Goal: Information Seeking & Learning: Learn about a topic

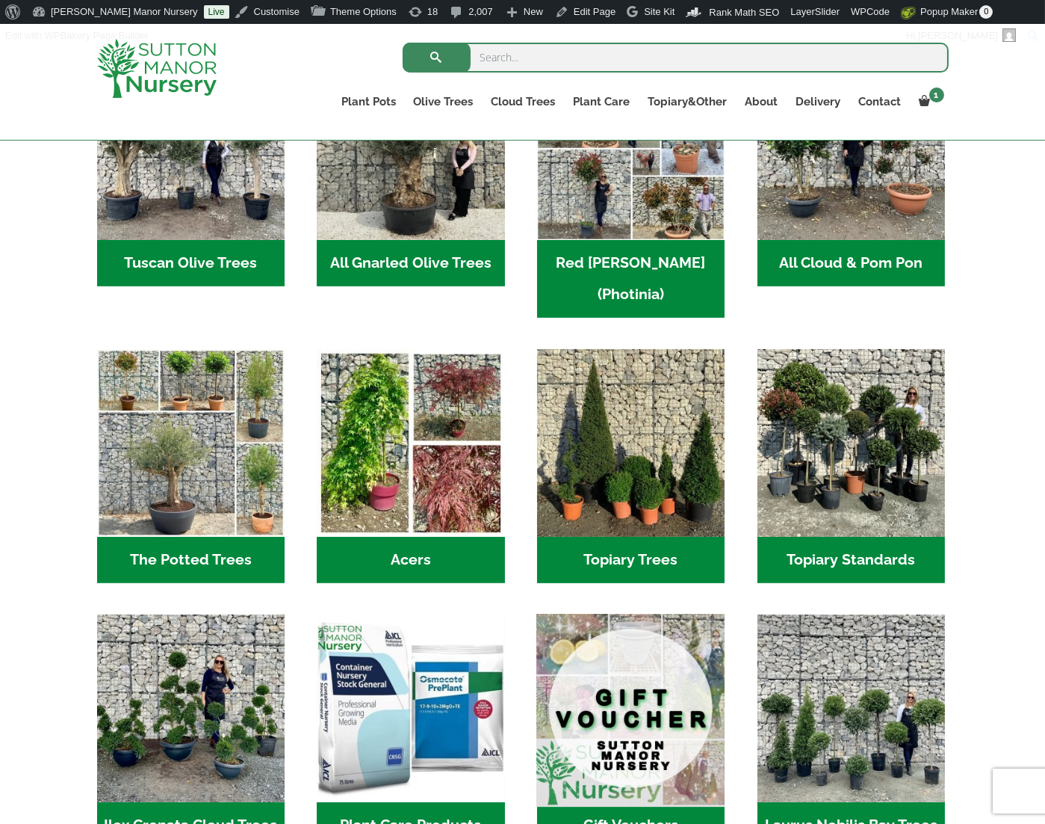
scroll to position [795, 0]
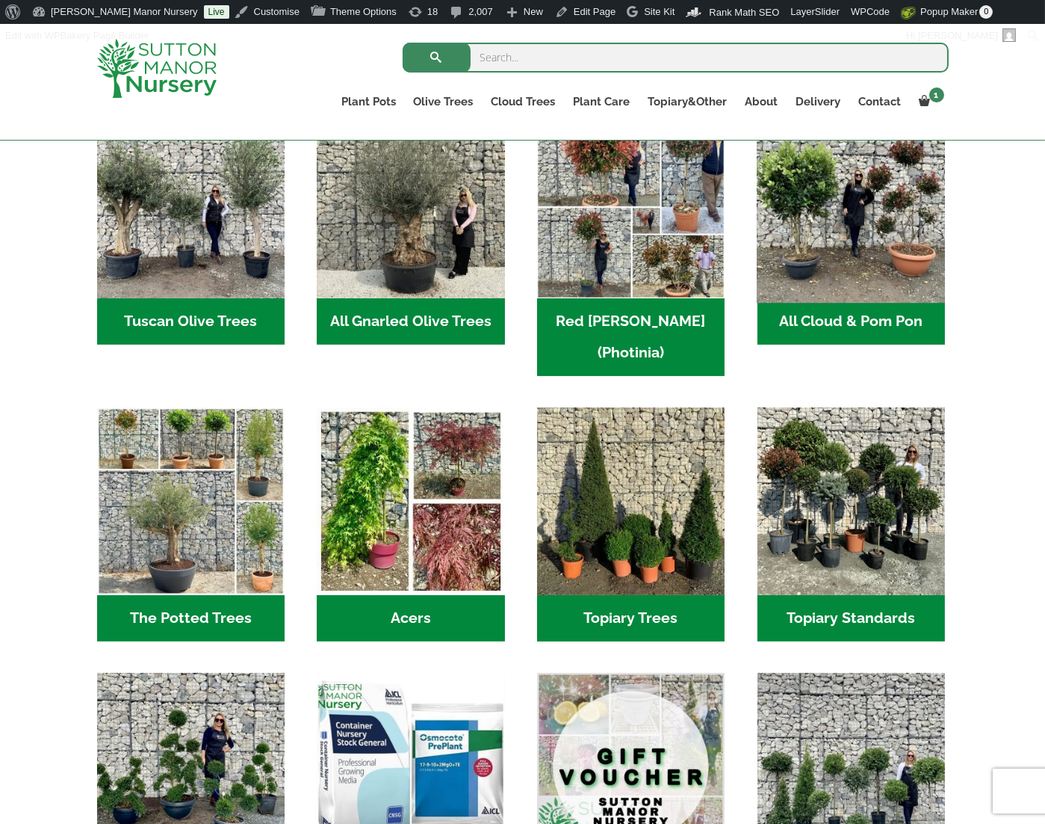
click at [863, 269] on img "Visit product category All Cloud & Pom Pon" at bounding box center [851, 204] width 197 height 197
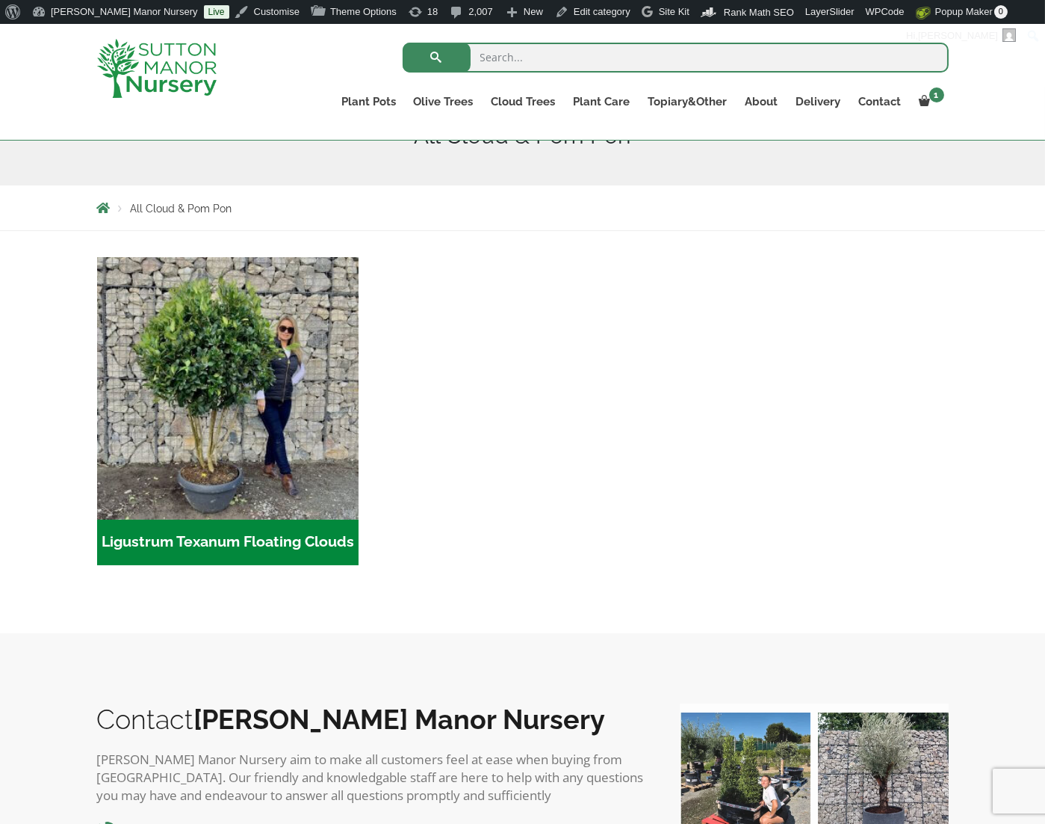
scroll to position [197, 0]
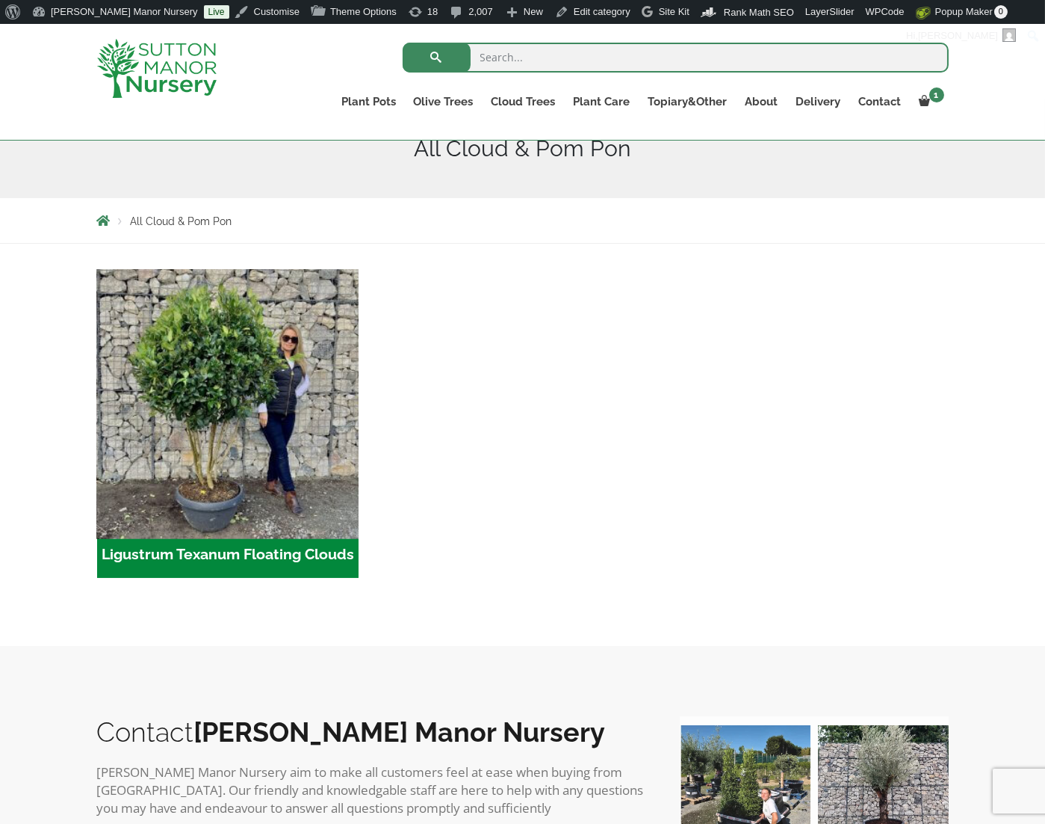
click at [195, 471] on img "Visit product category Ligustrum Texanum Floating Clouds" at bounding box center [227, 400] width 275 height 275
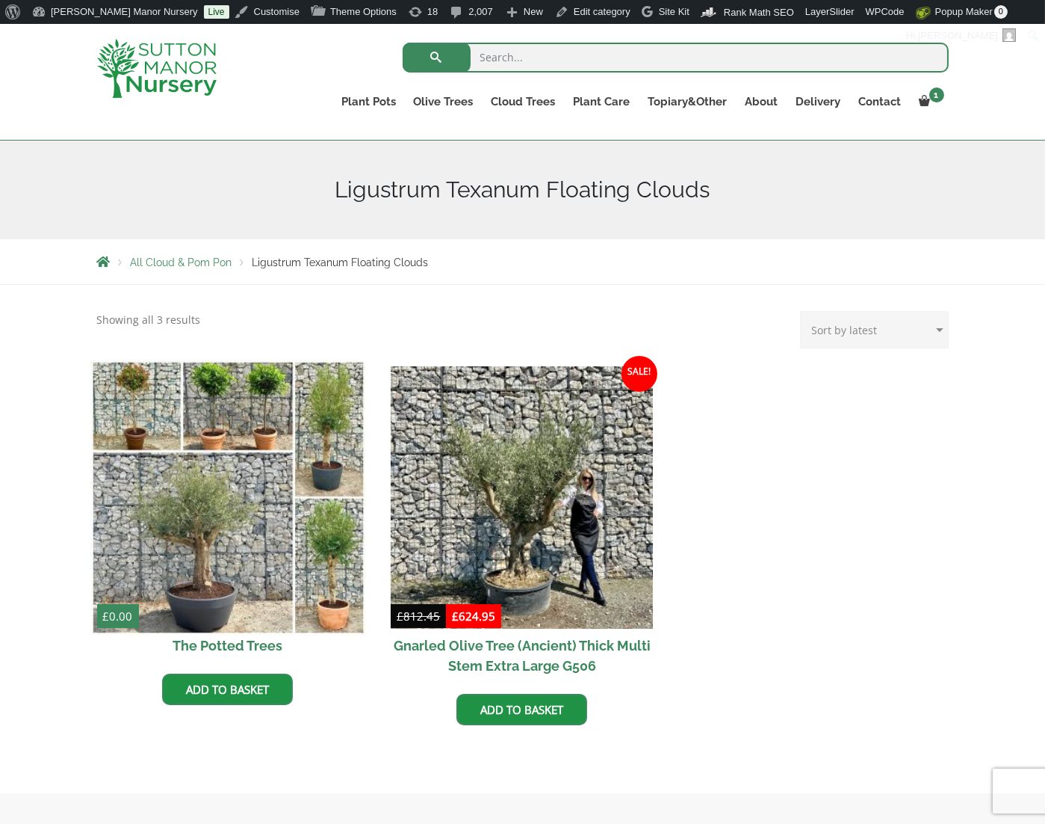
scroll to position [123, 0]
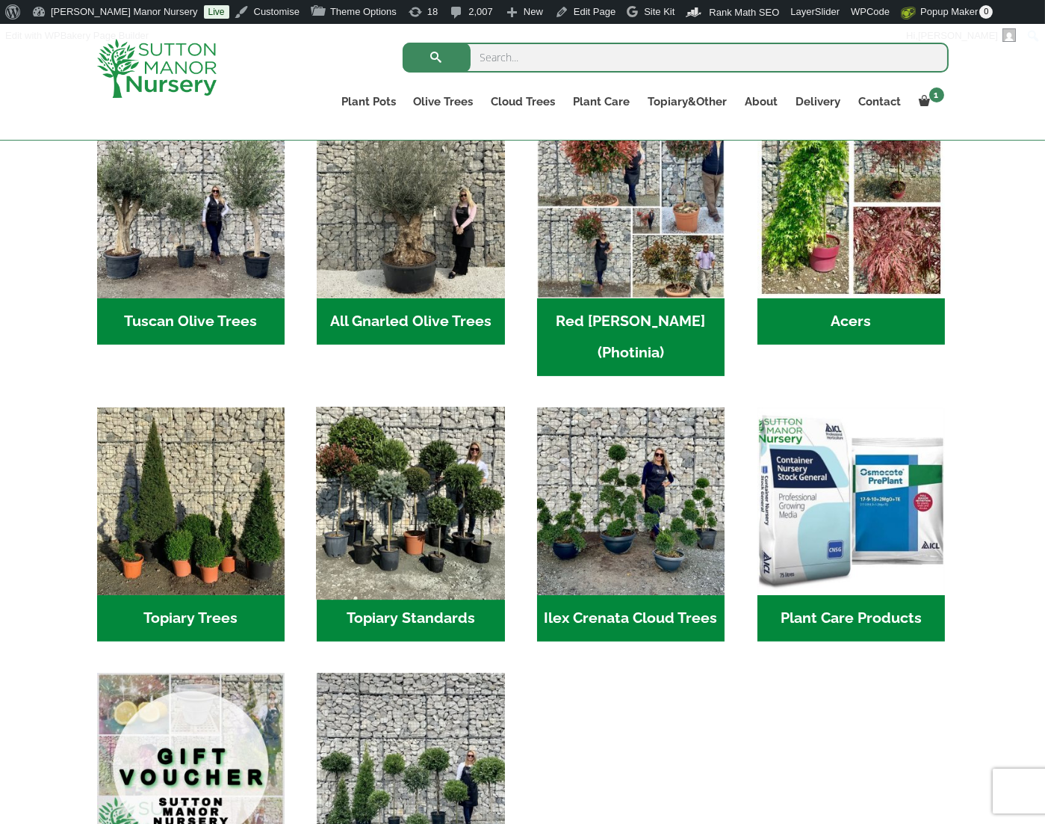
click at [439, 475] on img "Visit product category Topiary Standards" at bounding box center [410, 500] width 197 height 197
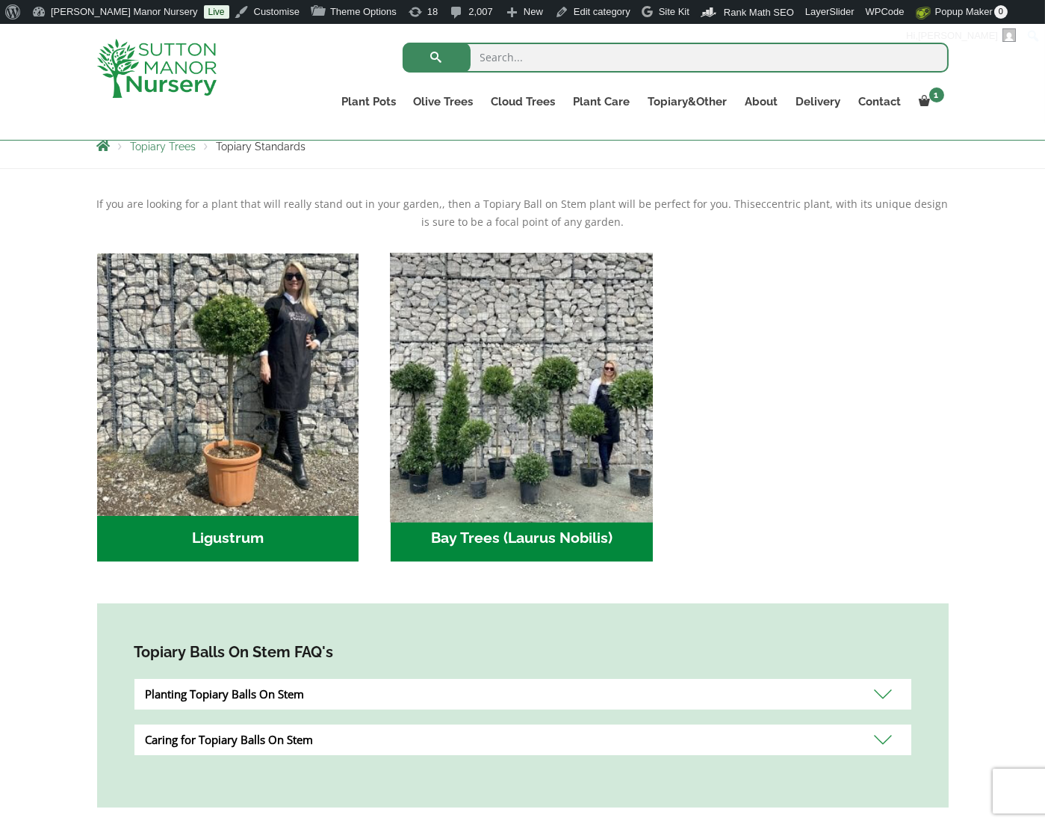
click at [528, 392] on img "Visit product category Bay Trees (Laurus Nobilis)" at bounding box center [522, 384] width 275 height 275
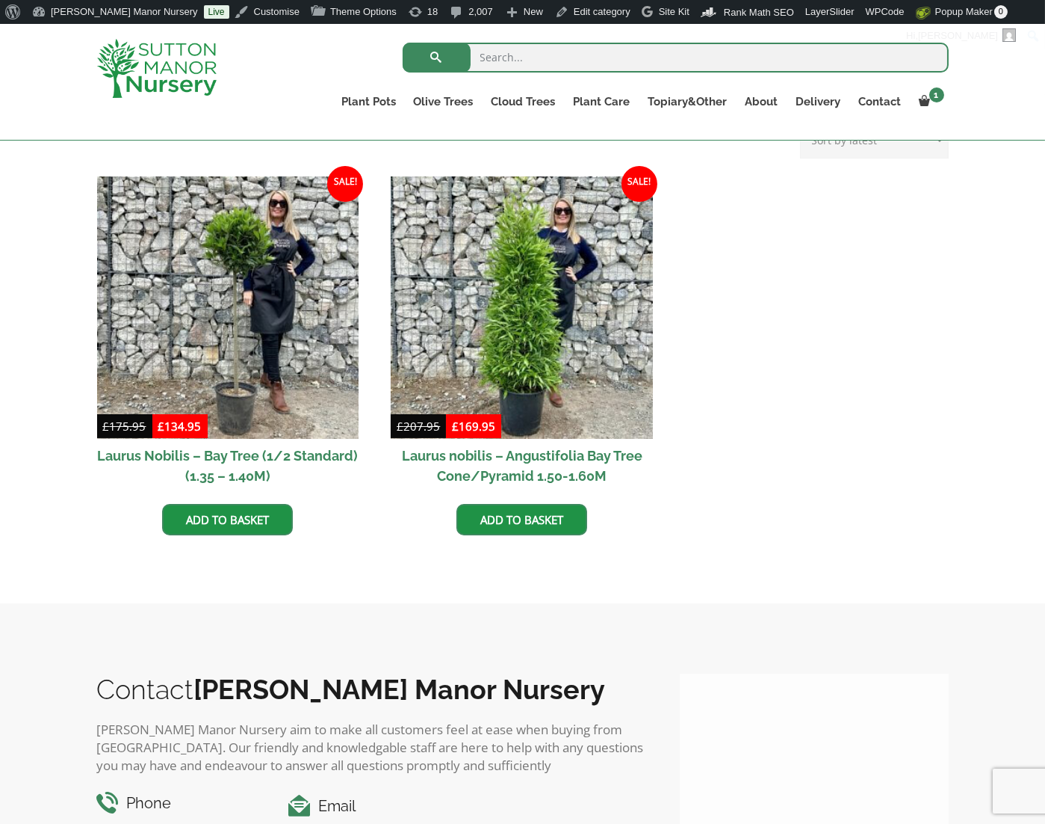
click at [277, 334] on img at bounding box center [228, 307] width 262 height 262
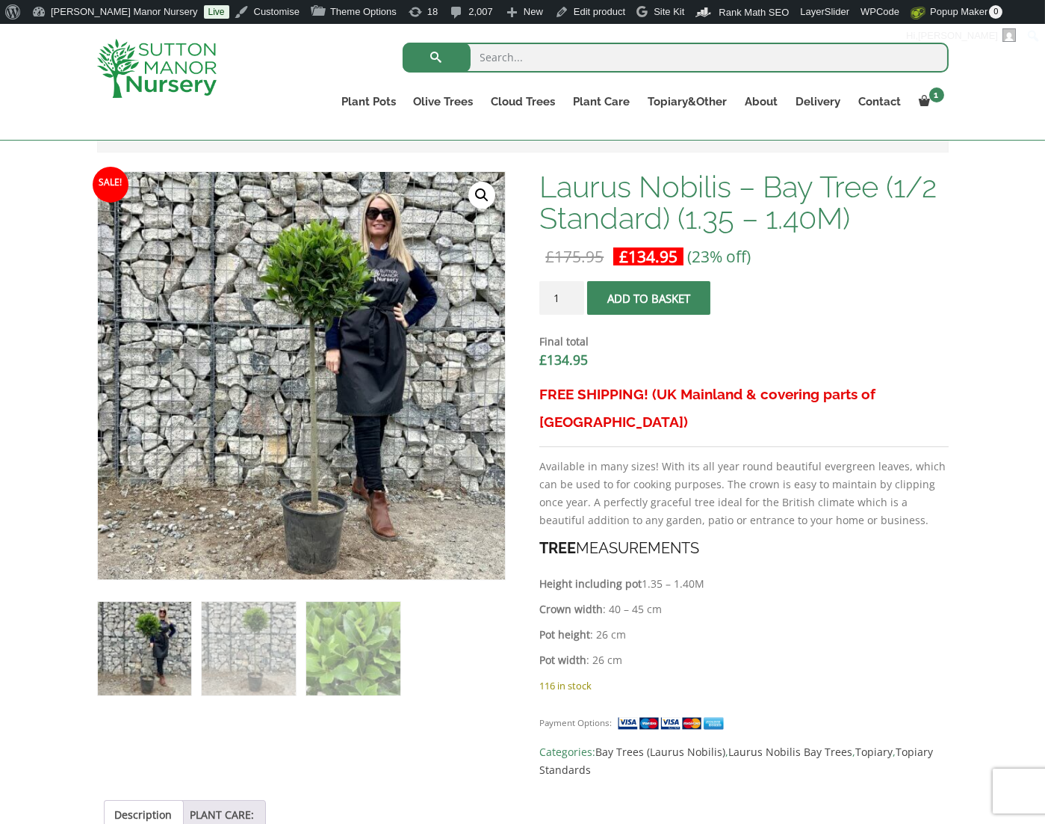
scroll to position [373, 0]
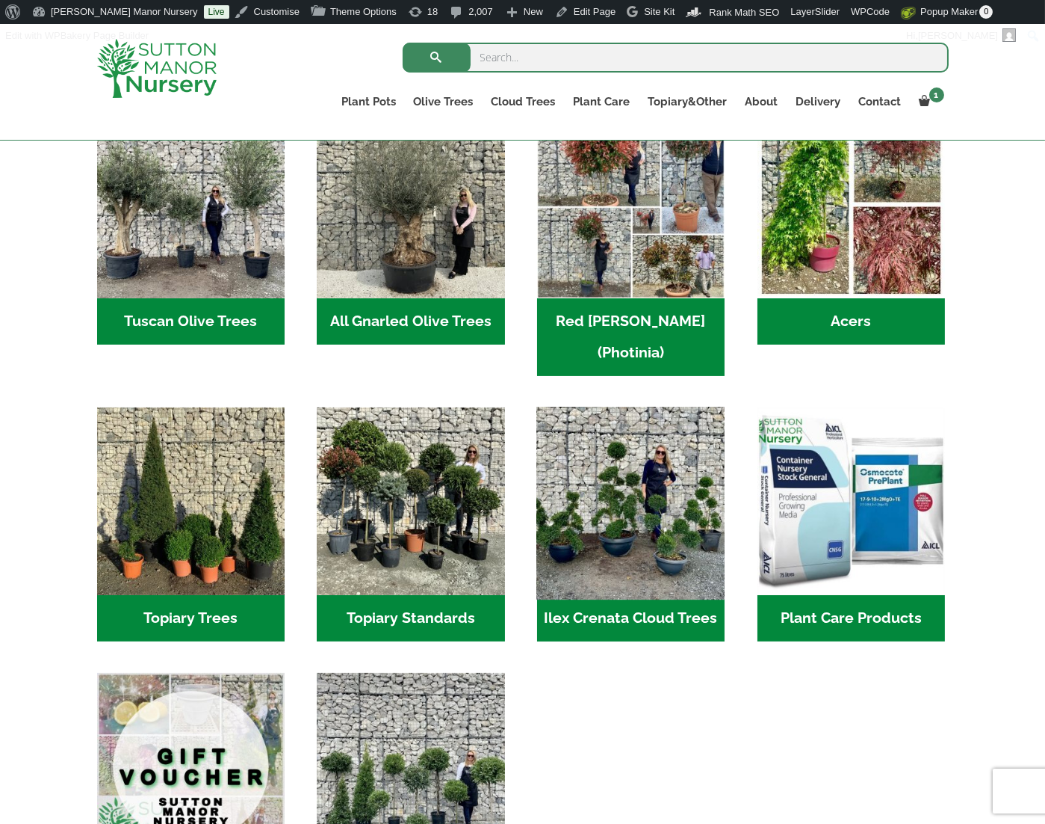
click at [653, 448] on img "Visit product category Ilex Crenata Cloud Trees" at bounding box center [631, 500] width 197 height 197
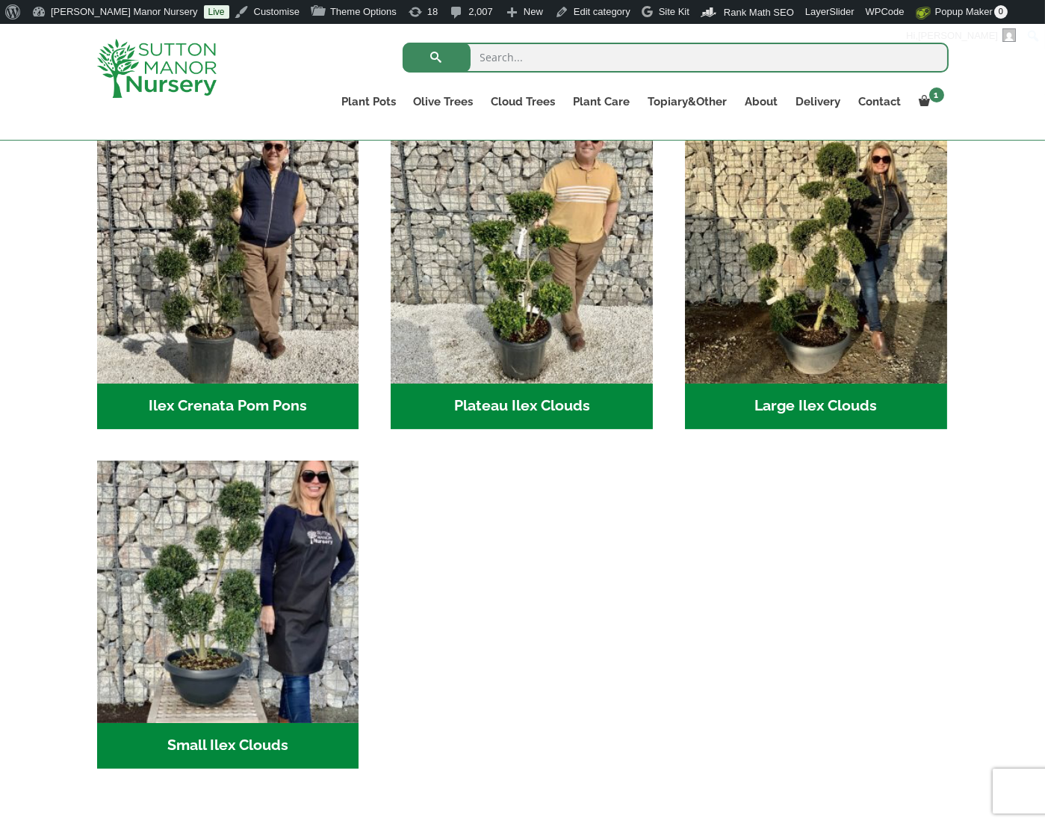
scroll to position [373, 0]
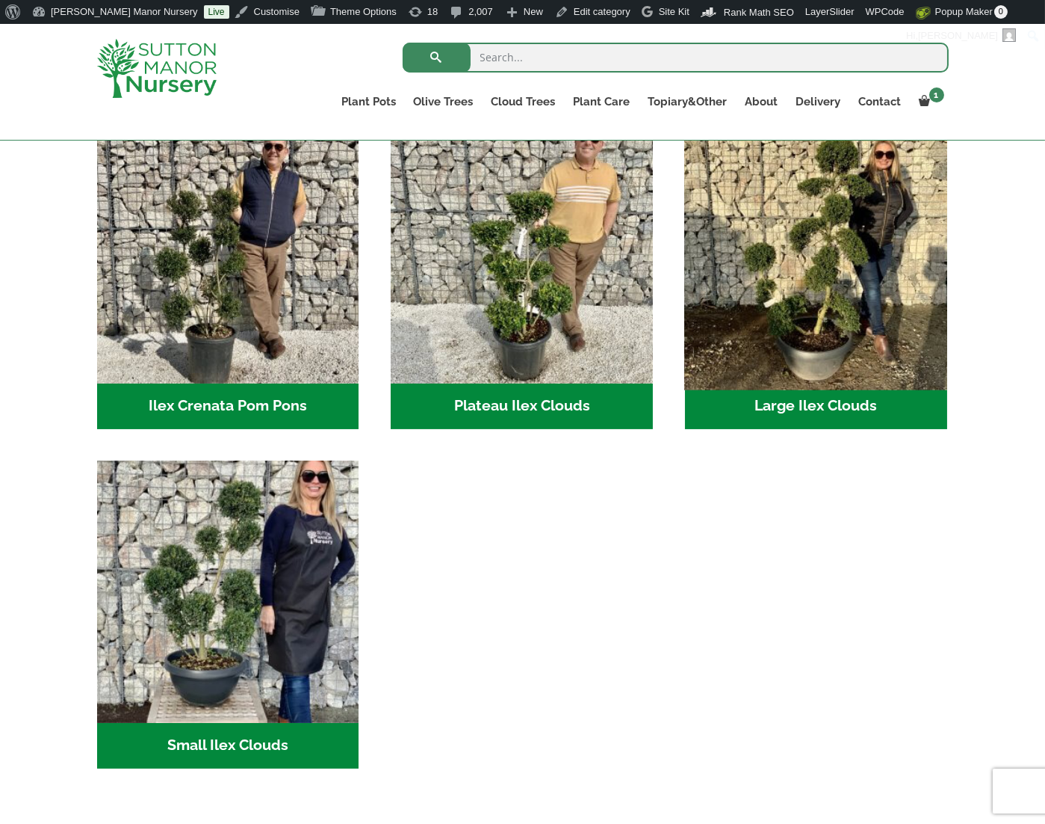
click at [730, 268] on img "Visit product category Large Ilex Clouds" at bounding box center [816, 251] width 275 height 275
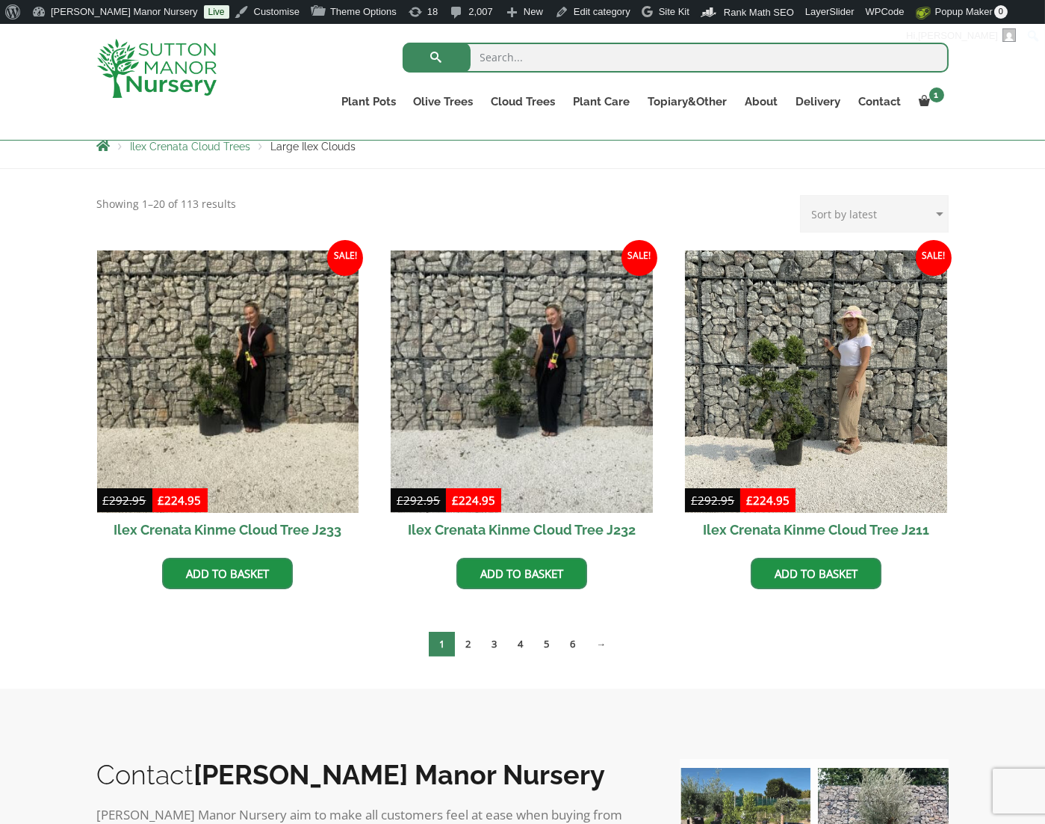
click at [531, 72] on form "Search for:" at bounding box center [676, 61] width 546 height 45
click at [528, 62] on input "search" at bounding box center [676, 58] width 546 height 30
type input "MAXI"
click at [403, 43] on button "submit" at bounding box center [437, 58] width 68 height 30
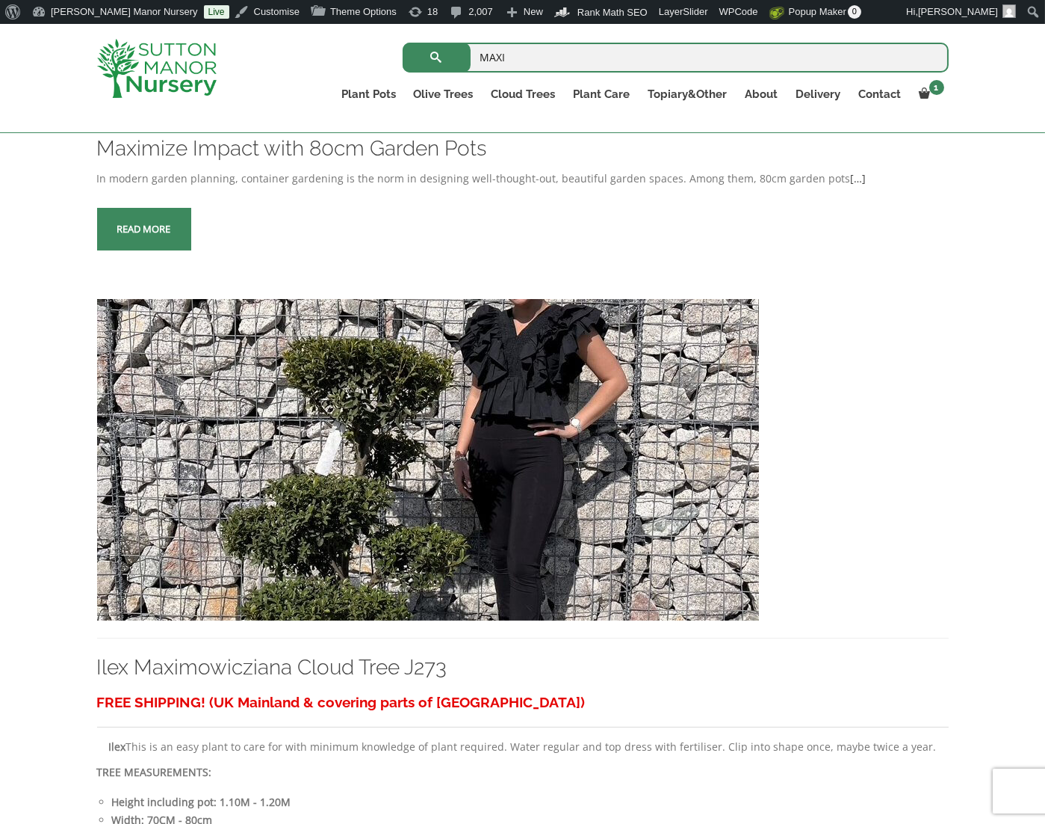
click at [513, 443] on img at bounding box center [428, 459] width 662 height 321
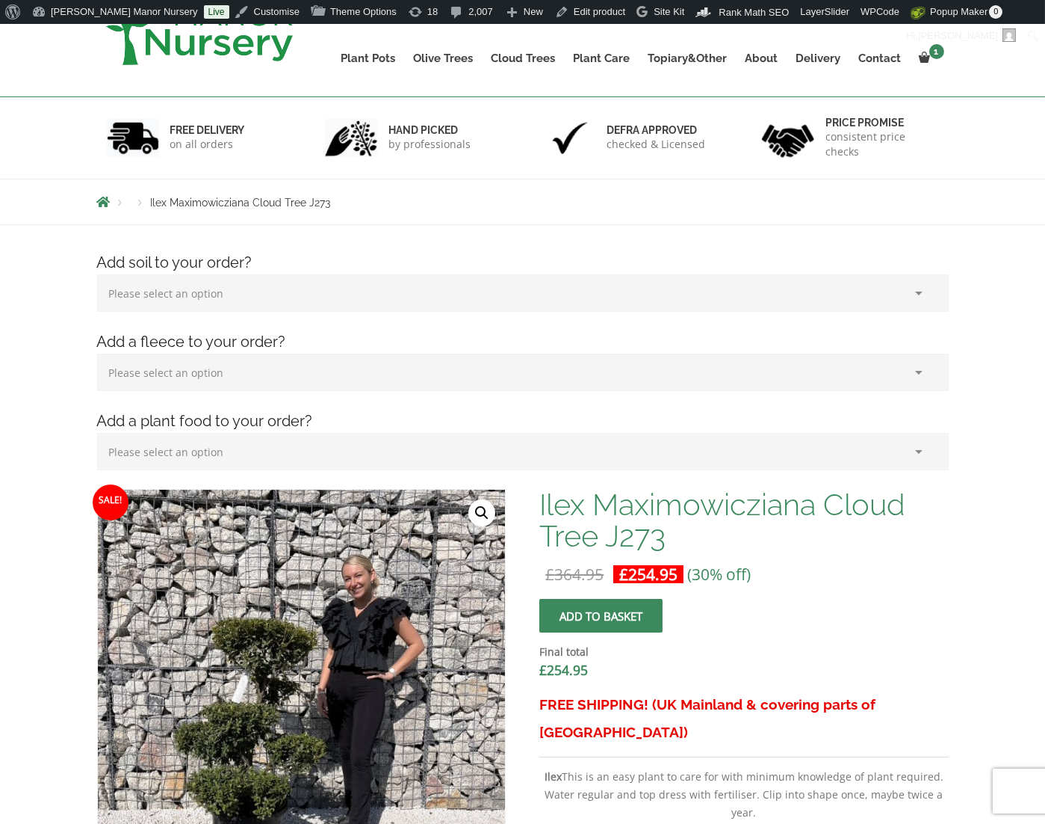
scroll to position [149, 0]
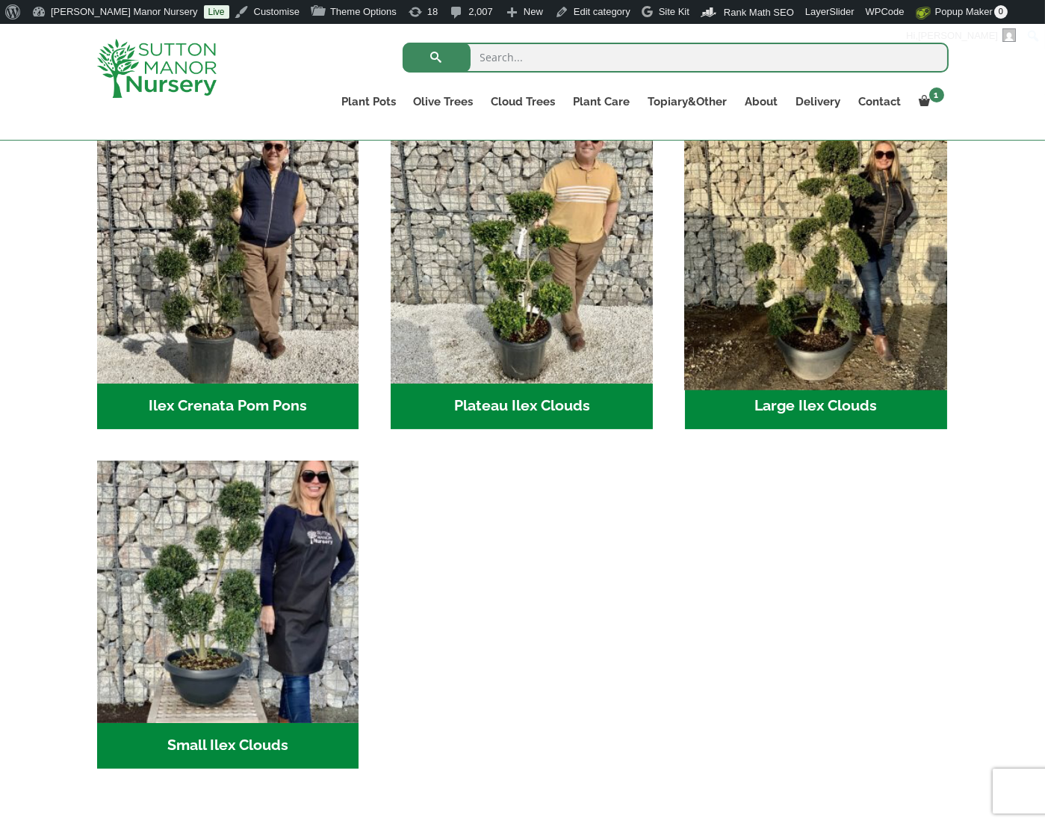
click at [808, 289] on img "Visit product category Large Ilex Clouds" at bounding box center [816, 251] width 275 height 275
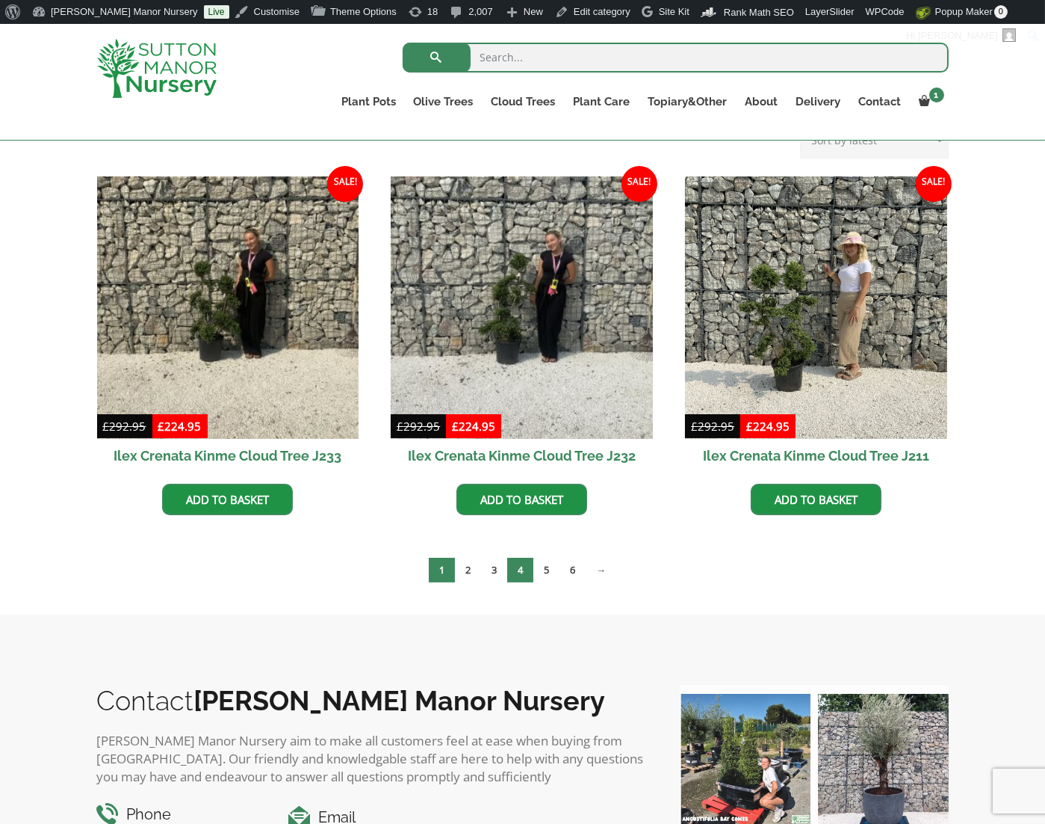
click at [511, 570] on link "4" at bounding box center [520, 569] width 26 height 25
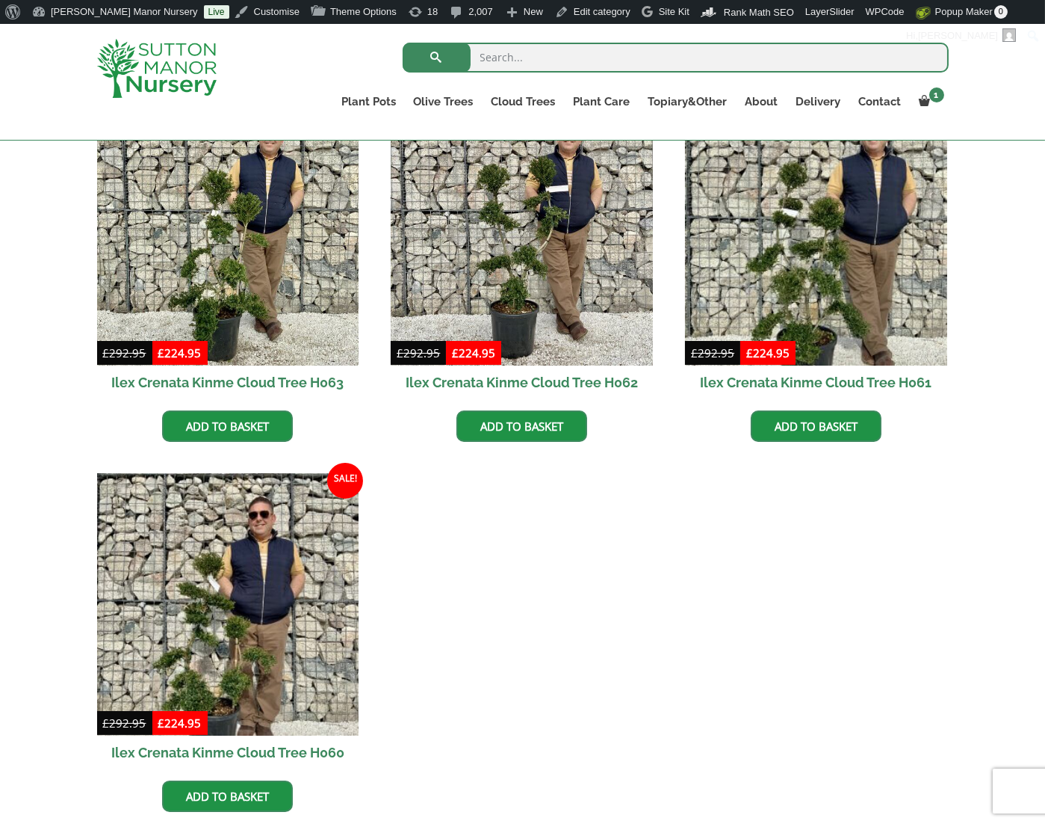
scroll to position [1244, 0]
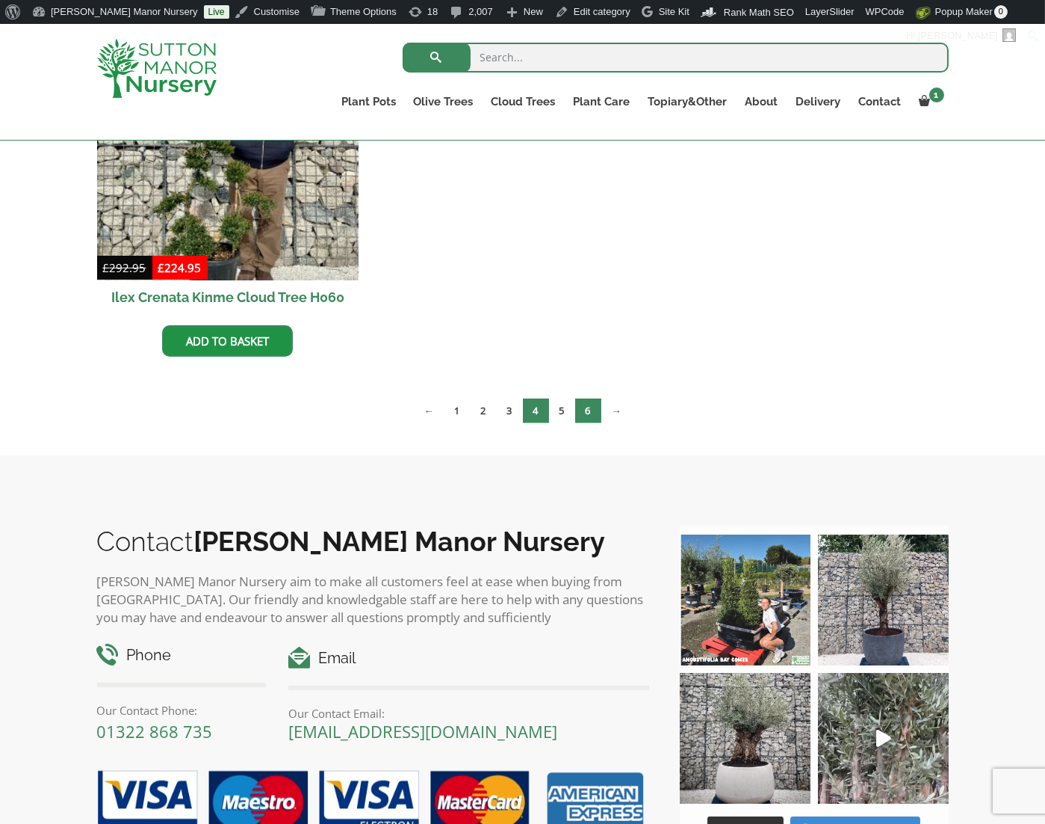
click at [583, 411] on link "6" at bounding box center [588, 410] width 26 height 25
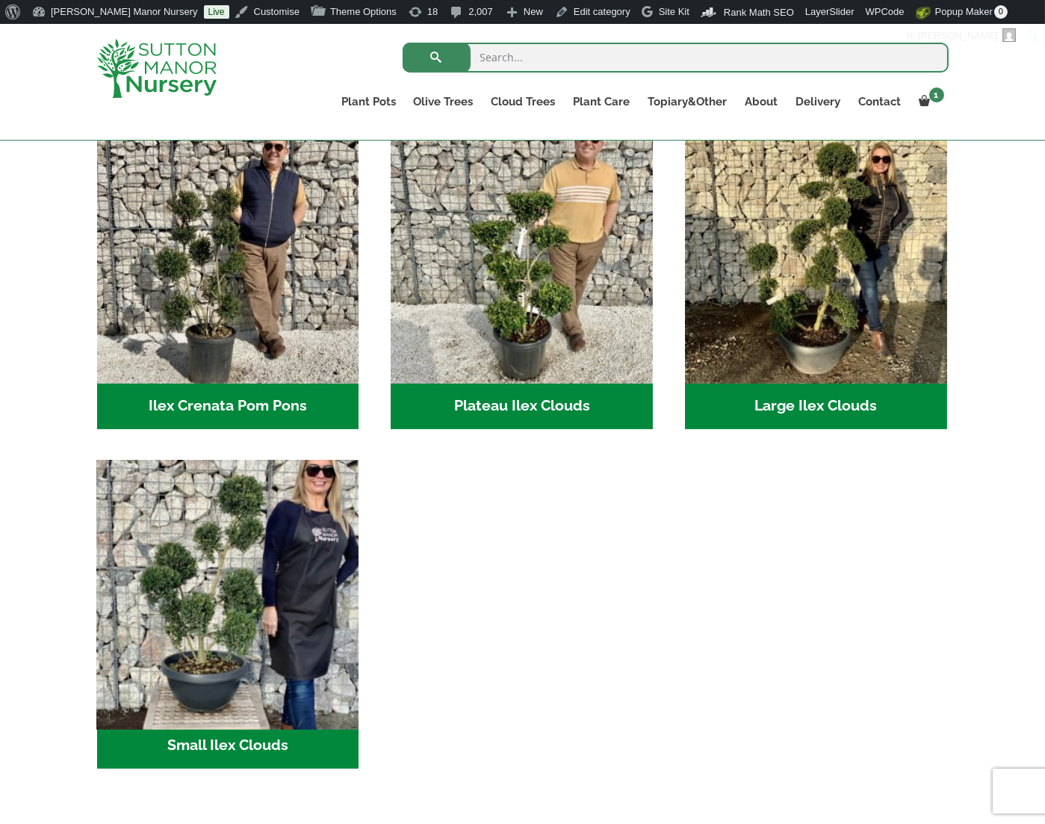
click at [196, 639] on img "Visit product category Small Ilex Clouds" at bounding box center [227, 591] width 275 height 275
